Goal: Communication & Community: Answer question/provide support

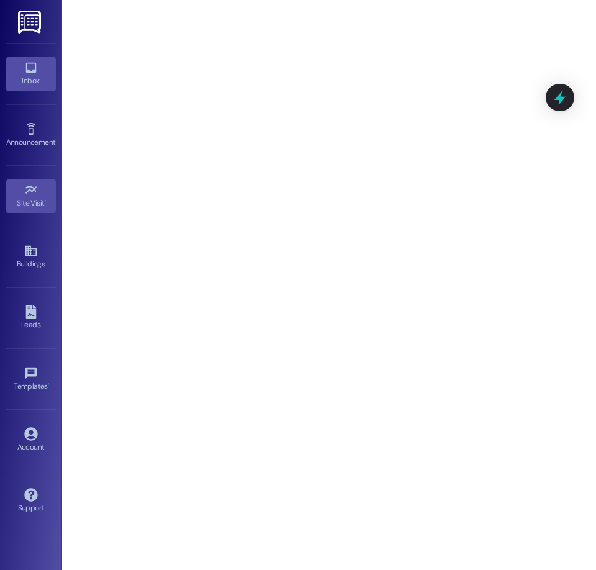
click at [24, 88] on link "Inbox" at bounding box center [31, 74] width 50 height 34
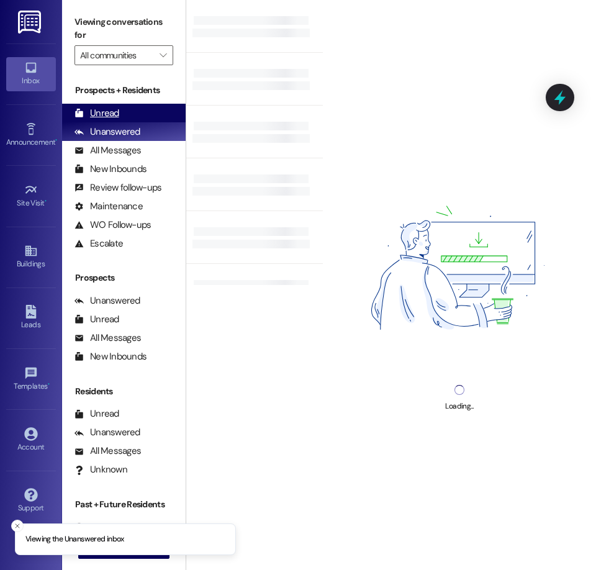
click at [92, 117] on div "Unread" at bounding box center [96, 113] width 45 height 13
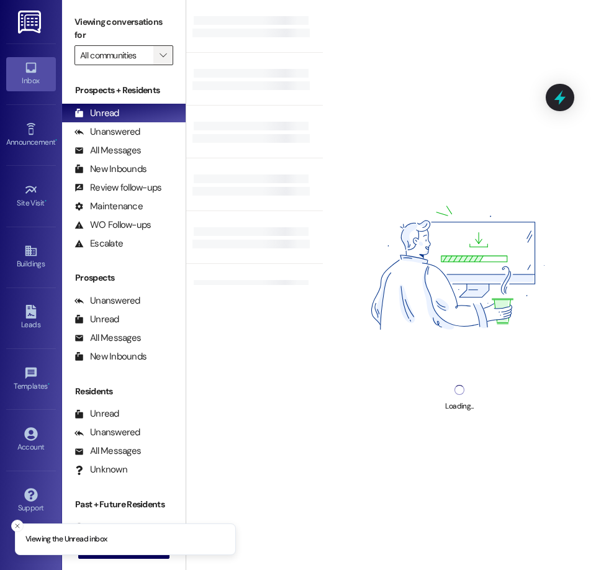
click at [158, 58] on span "" at bounding box center [163, 55] width 12 height 20
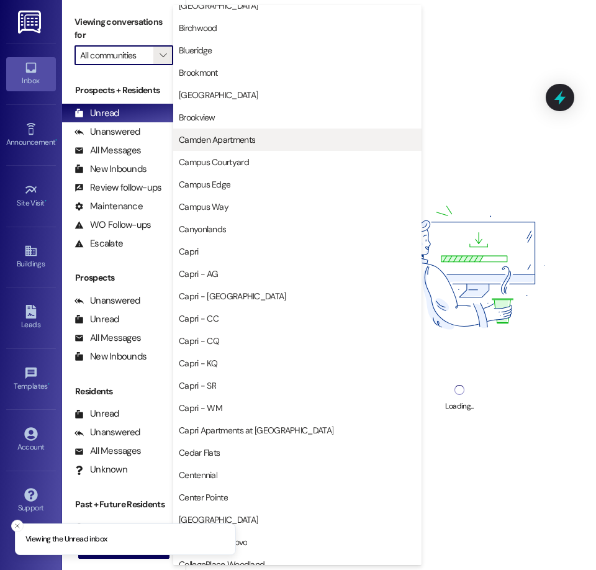
scroll to position [426, 0]
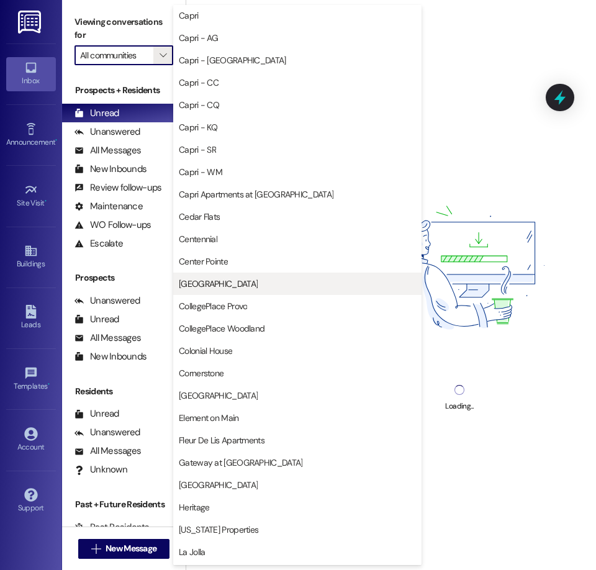
click at [217, 281] on span "[GEOGRAPHIC_DATA]" at bounding box center [218, 283] width 79 height 12
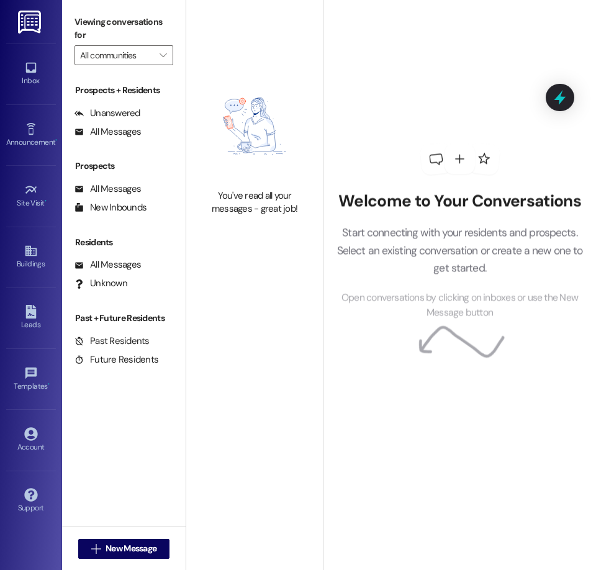
type input "[GEOGRAPHIC_DATA]"
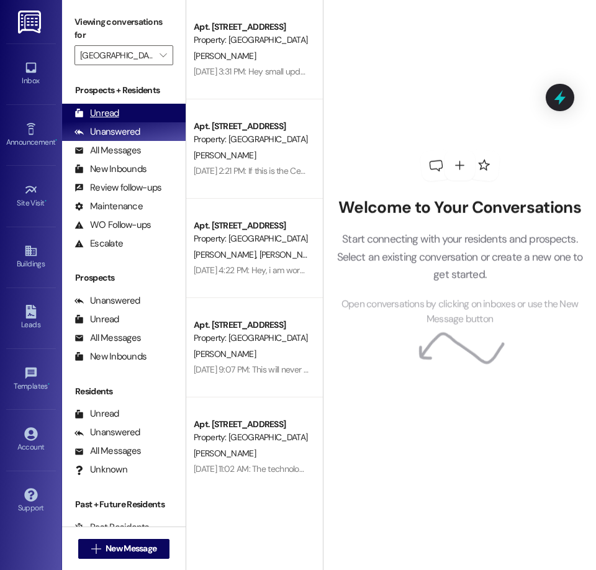
click at [121, 113] on div "Unread (0)" at bounding box center [124, 113] width 124 height 19
